Goal: Task Accomplishment & Management: Use online tool/utility

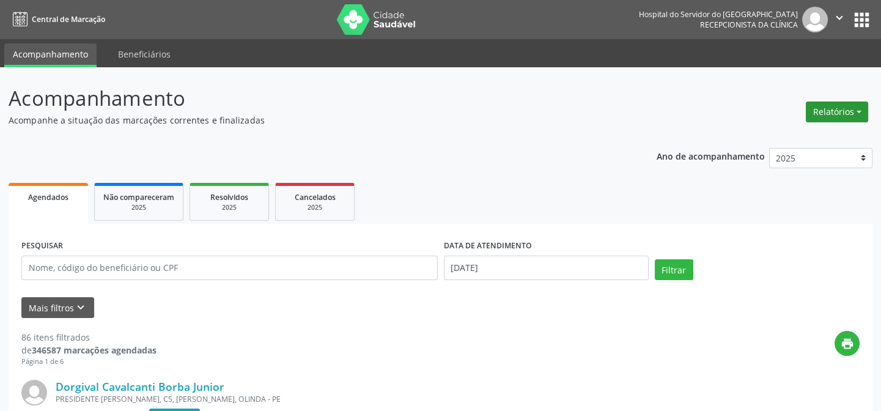
click at [831, 112] on button "Relatórios" at bounding box center [836, 111] width 62 height 21
click at [819, 135] on link "Agendamentos" at bounding box center [801, 137] width 131 height 17
select select "7"
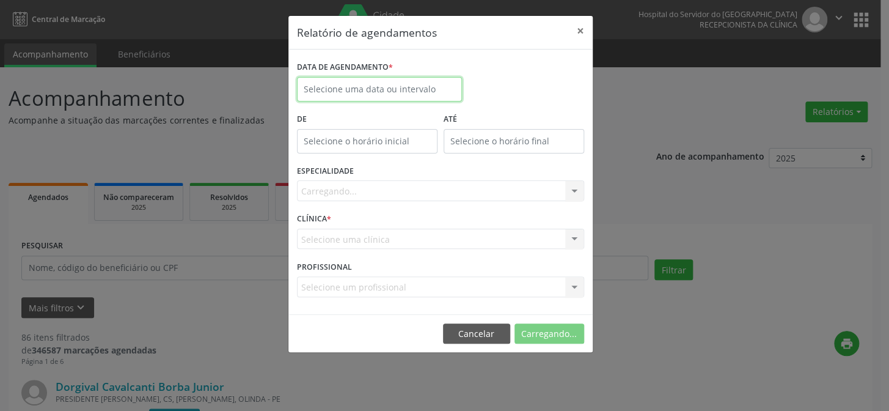
click at [359, 92] on input "text" at bounding box center [379, 89] width 165 height 24
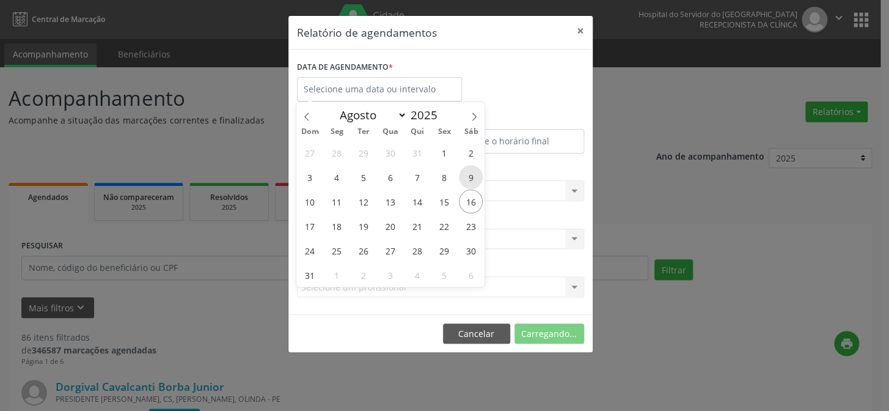
click at [471, 170] on span "9" at bounding box center [471, 177] width 24 height 24
type input "[DATE]"
click at [471, 170] on span "9" at bounding box center [471, 177] width 24 height 24
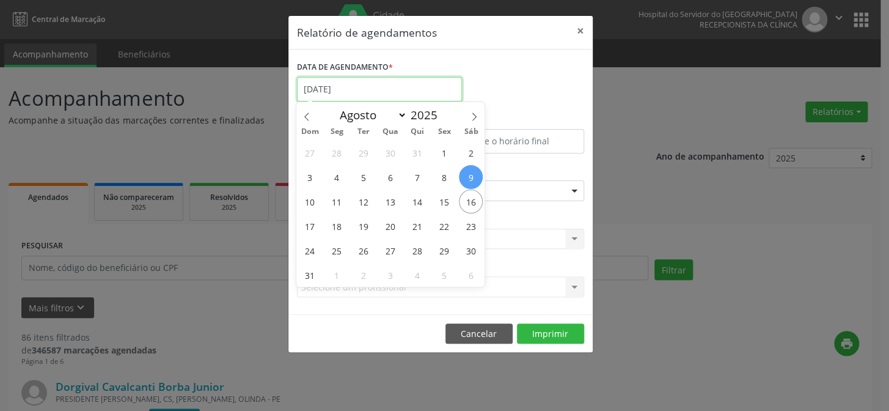
click at [394, 81] on input "[DATE]" at bounding box center [379, 89] width 165 height 24
click at [463, 205] on span "16" at bounding box center [471, 201] width 24 height 24
type input "[DATE]"
click at [463, 205] on span "16" at bounding box center [471, 201] width 24 height 24
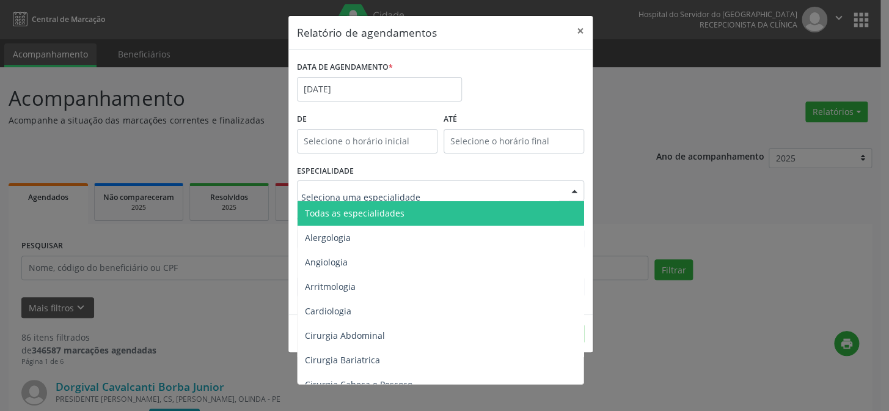
click at [347, 183] on div at bounding box center [440, 190] width 287 height 21
click at [358, 211] on span "Todas as especialidades" at bounding box center [355, 213] width 100 height 12
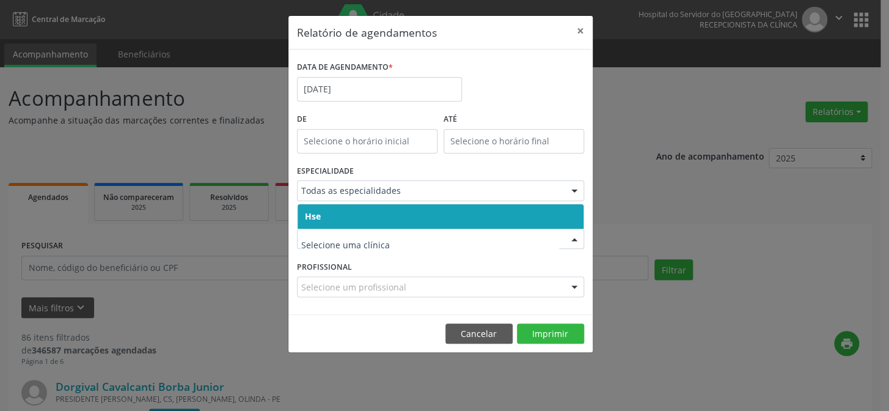
drag, startPoint x: 341, startPoint y: 219, endPoint x: 336, endPoint y: 227, distance: 9.3
click at [340, 221] on span "Hse" at bounding box center [441, 216] width 286 height 24
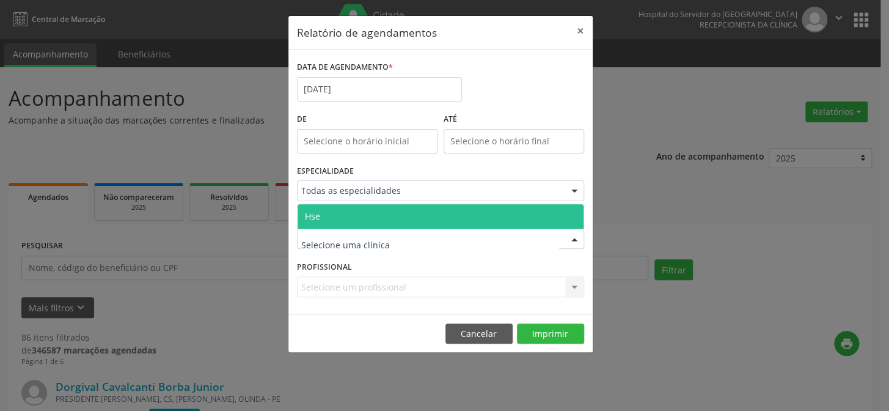
click at [327, 208] on span "Hse" at bounding box center [441, 216] width 286 height 24
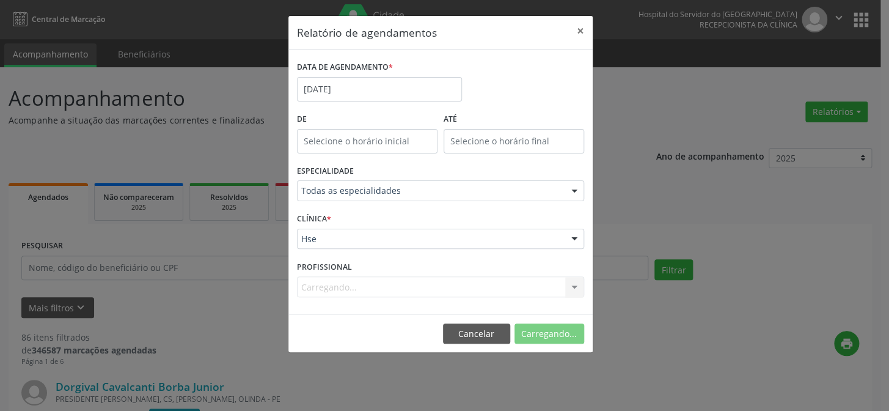
click at [361, 289] on div "Carregando... Nenhum resultado encontrado para: " " Não há nenhuma opção para s…" at bounding box center [440, 286] width 287 height 21
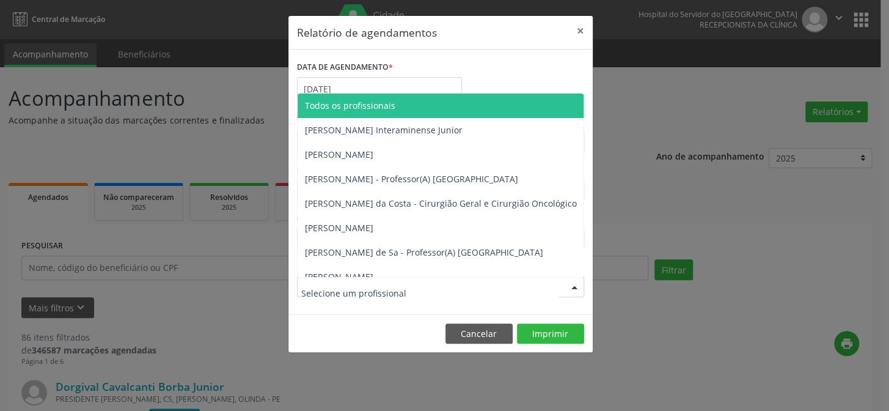
click at [353, 110] on span "Todos os profissionais" at bounding box center [350, 106] width 90 height 12
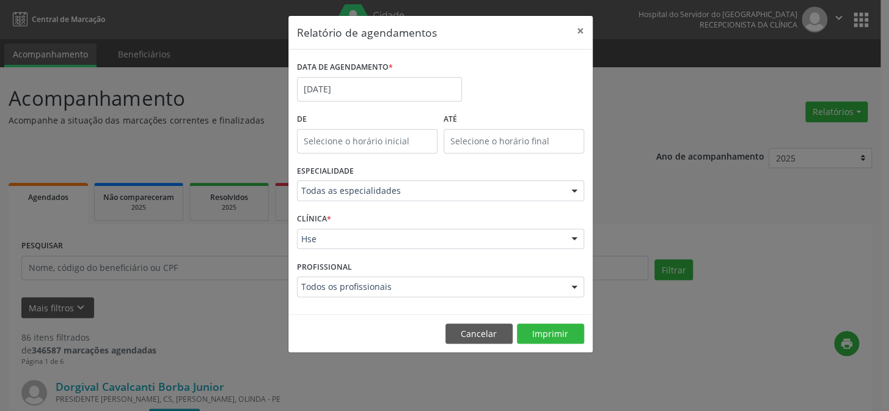
click at [353, 110] on form "DATA DE AGENDAMENTO * [DATE] De ATÉ ESPECIALIDADE Todas as especialidades Todas…" at bounding box center [440, 182] width 287 height 248
click at [543, 339] on button "Imprimir" at bounding box center [550, 333] width 67 height 21
